Goal: Download file/media

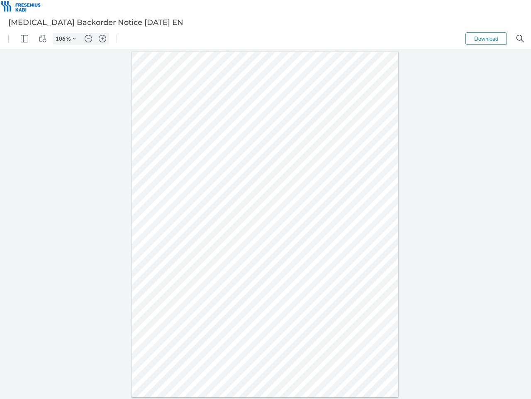
click at [24, 39] on img "Panel" at bounding box center [24, 38] width 7 height 7
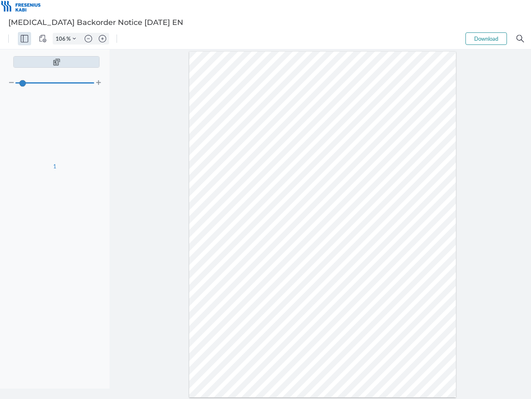
click at [43, 39] on img "View Controls" at bounding box center [42, 38] width 7 height 7
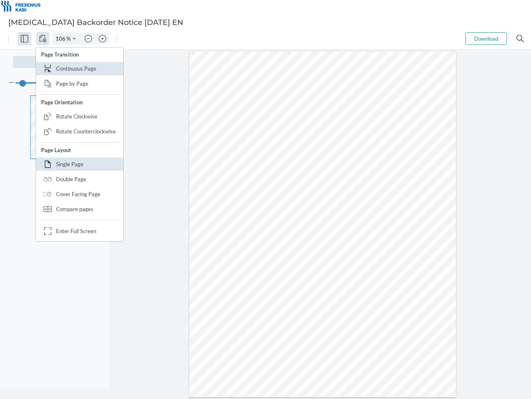
click at [62, 39] on input "106" at bounding box center [59, 38] width 13 height 7
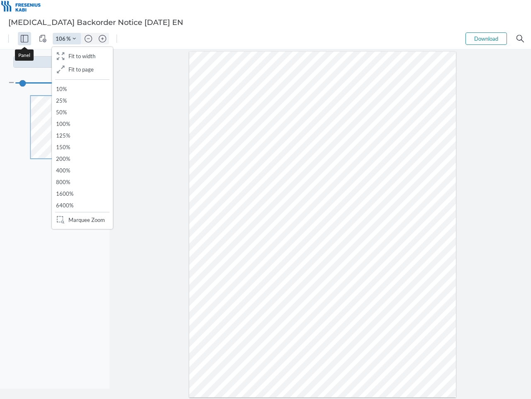
click at [74, 39] on img "Zoom Controls" at bounding box center [74, 38] width 3 height 3
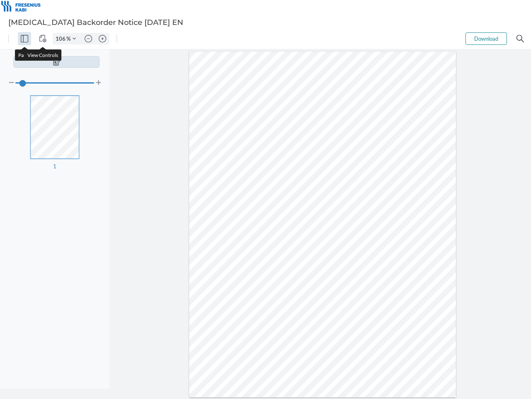
click at [88, 39] on img "Zoom out" at bounding box center [88, 38] width 7 height 7
click at [103, 39] on img "Zoom in" at bounding box center [102, 38] width 7 height 7
type input "106"
click at [487, 39] on button "Download" at bounding box center [487, 38] width 42 height 12
click at [521, 39] on img "Search" at bounding box center [520, 38] width 7 height 7
